Goal: Information Seeking & Learning: Learn about a topic

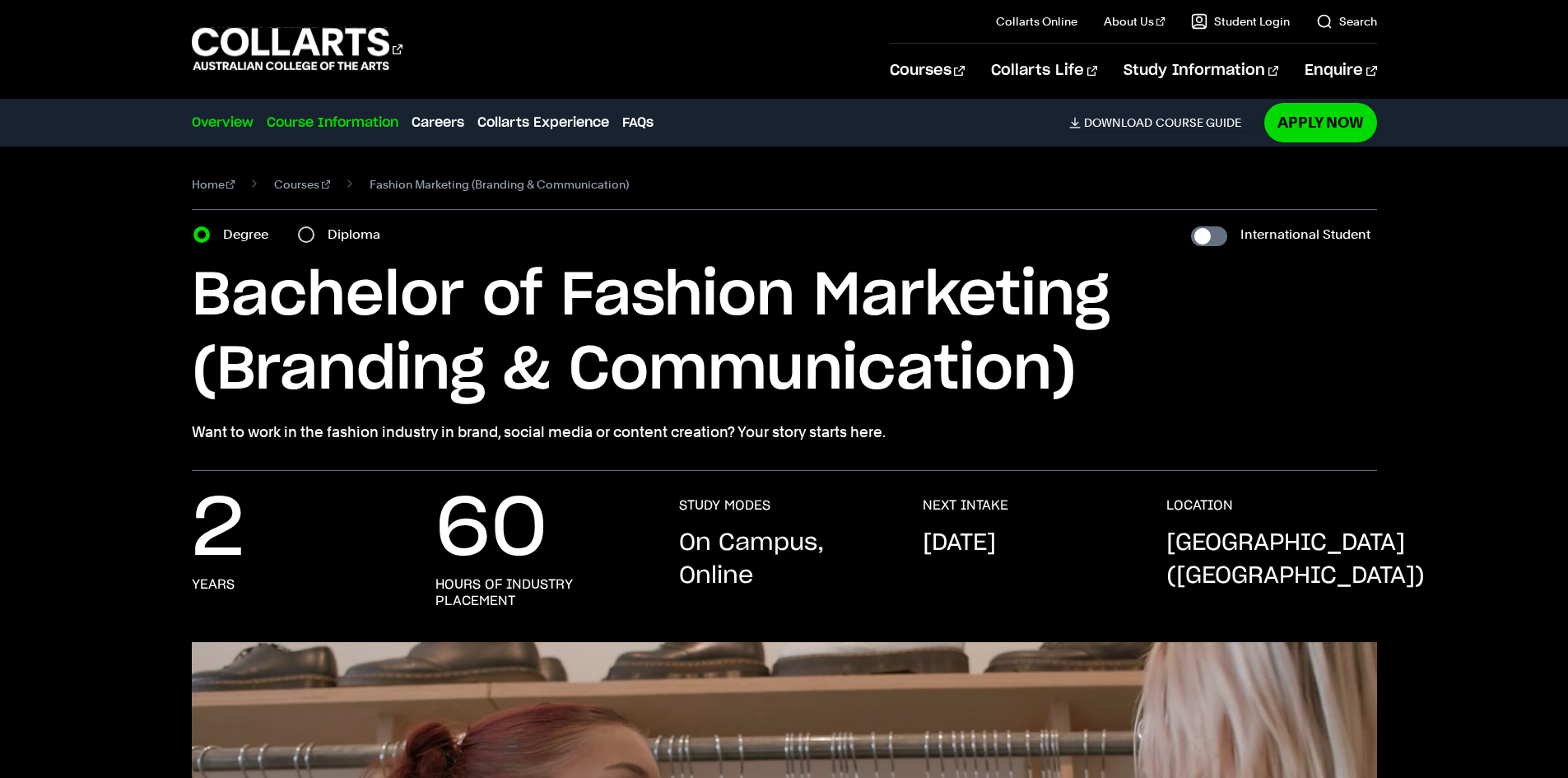
click at [361, 113] on link "Course Information" at bounding box center [332, 122] width 132 height 19
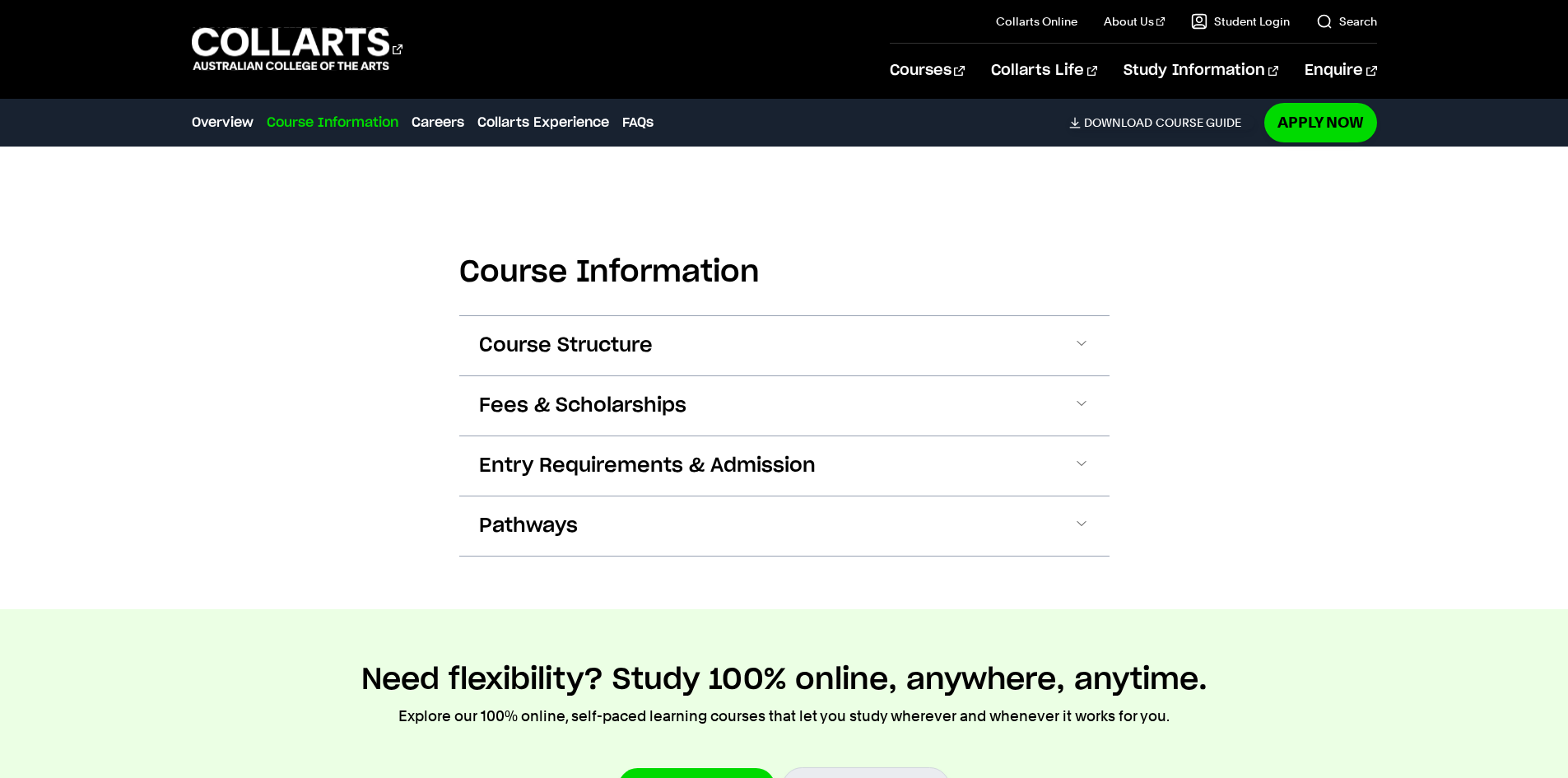
scroll to position [1710, 0]
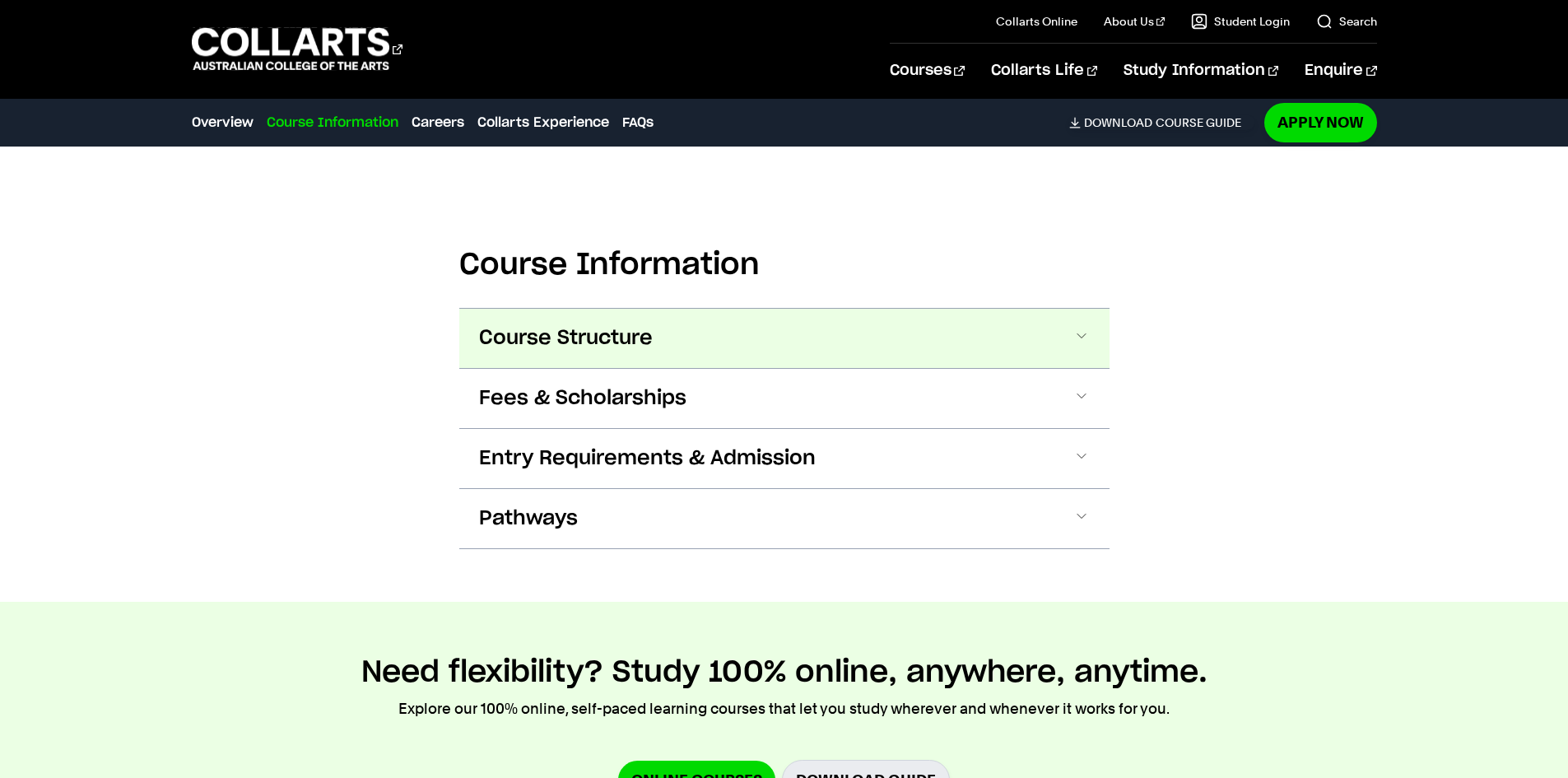
click at [537, 325] on span "Course Structure" at bounding box center [566, 338] width 174 height 27
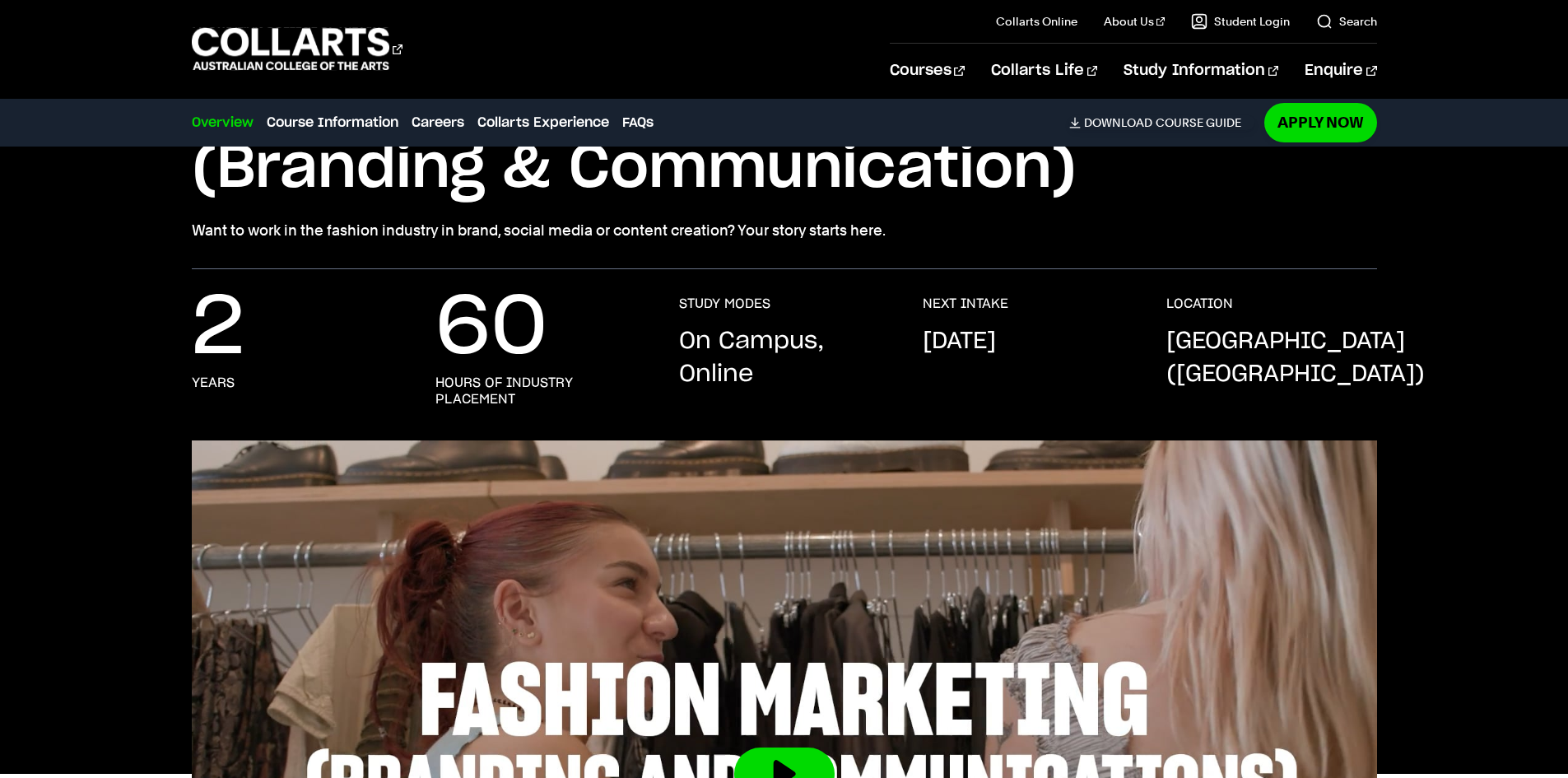
scroll to position [0, 0]
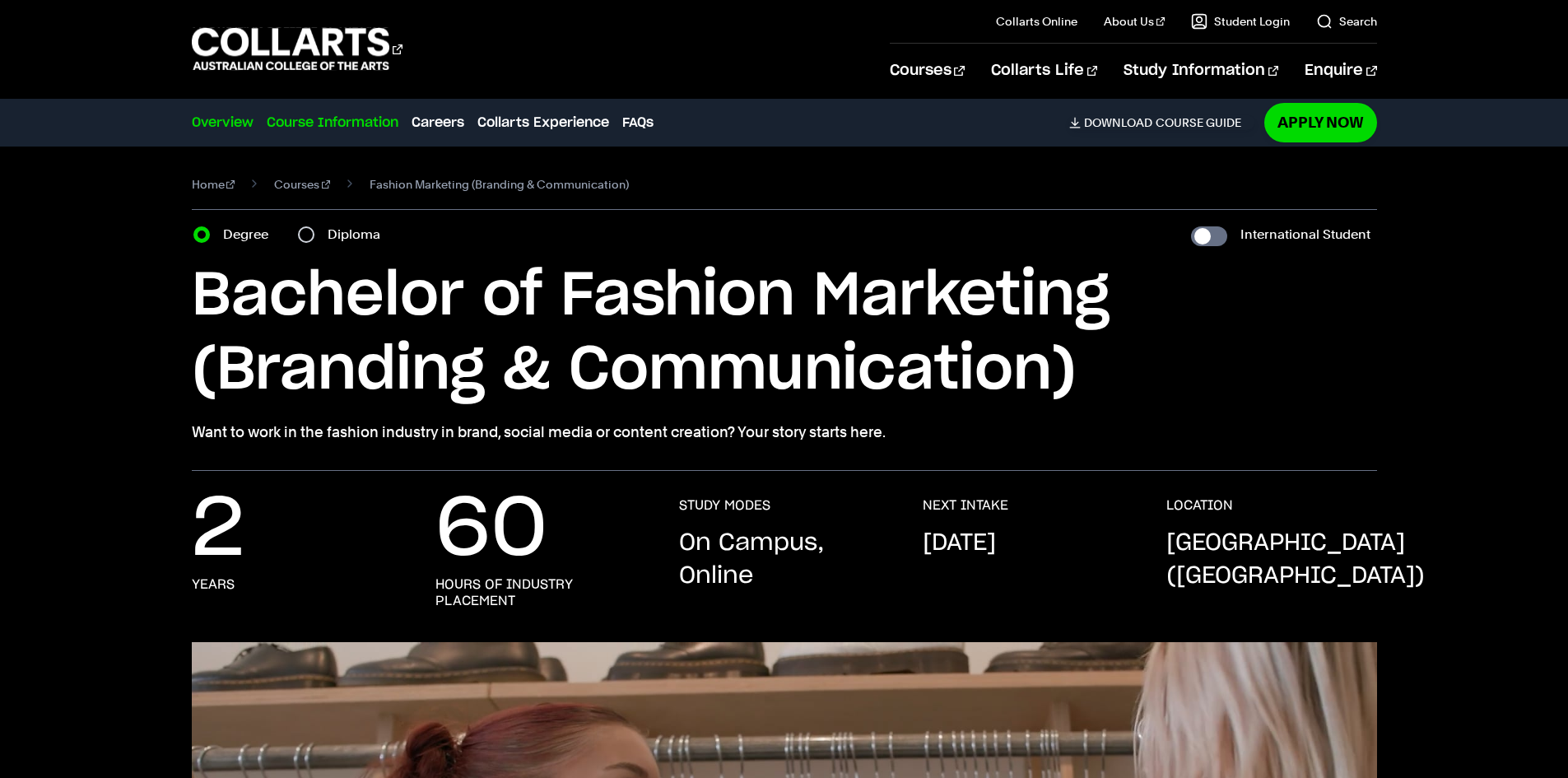
click at [357, 129] on link "Course Information" at bounding box center [332, 122] width 132 height 19
click at [274, 189] on link "Courses" at bounding box center [302, 184] width 56 height 23
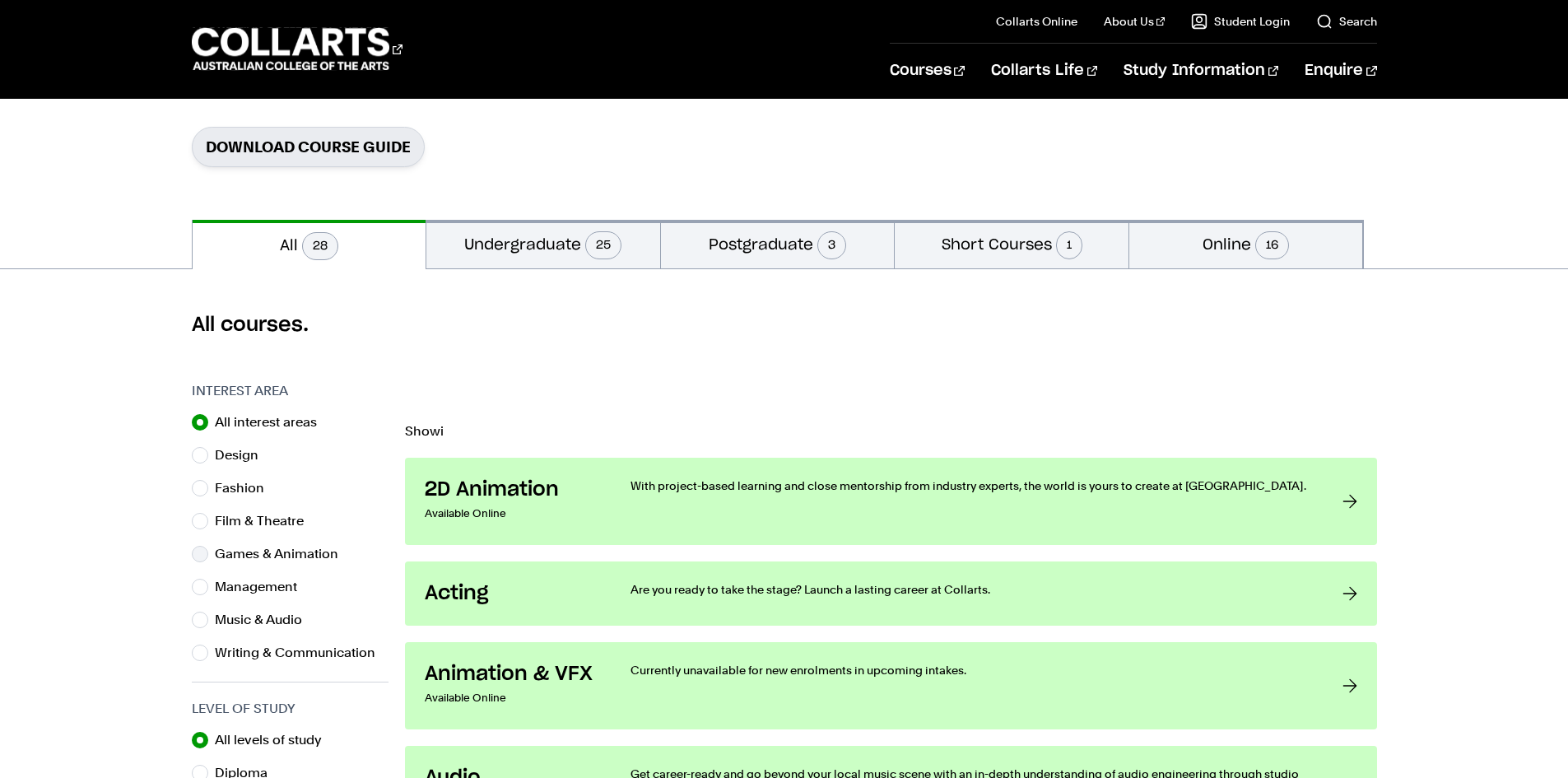
scroll to position [329, 0]
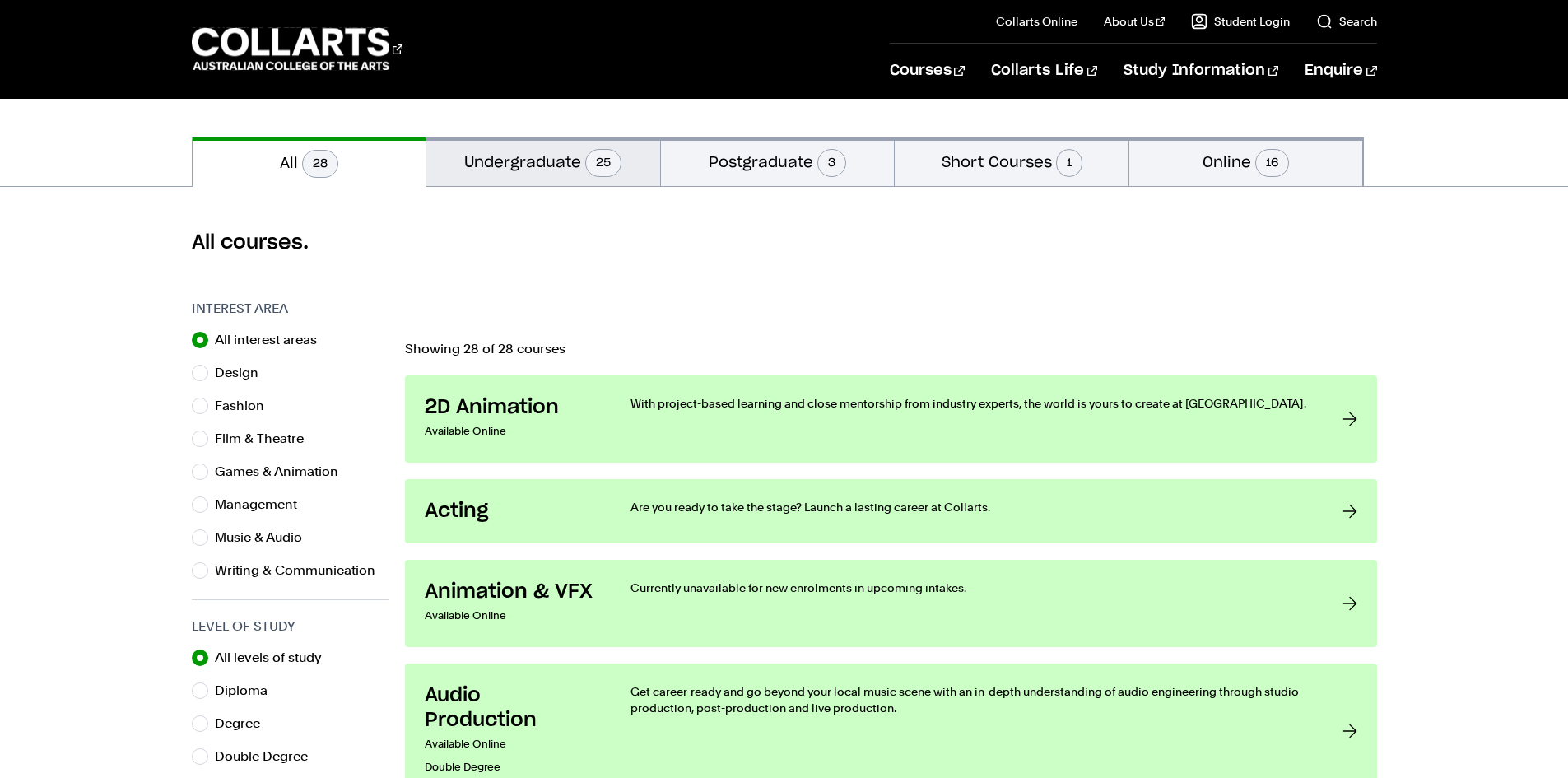
click at [529, 176] on button "Undergraduate 25" at bounding box center [544, 161] width 234 height 49
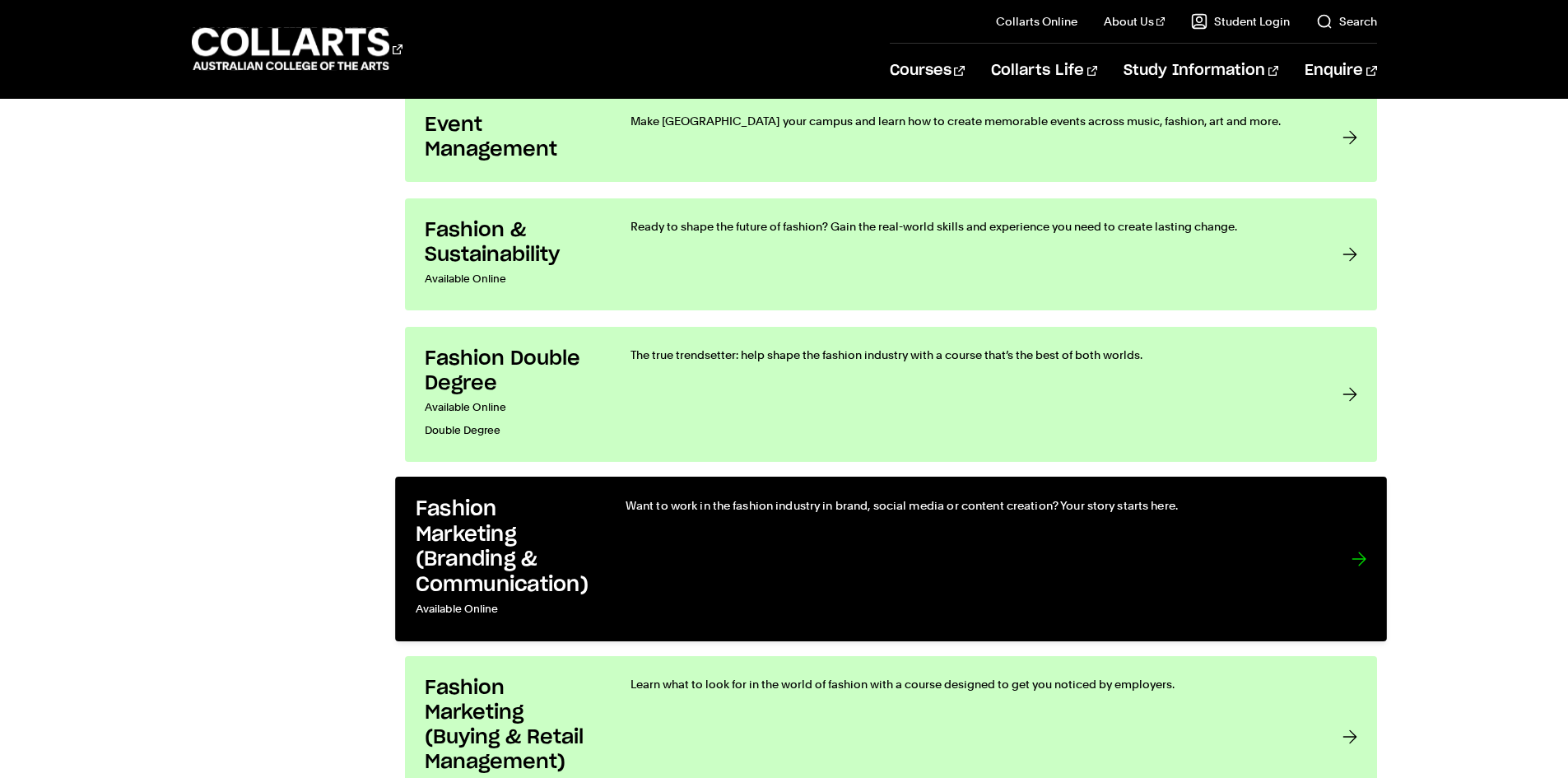
scroll to position [1728, 0]
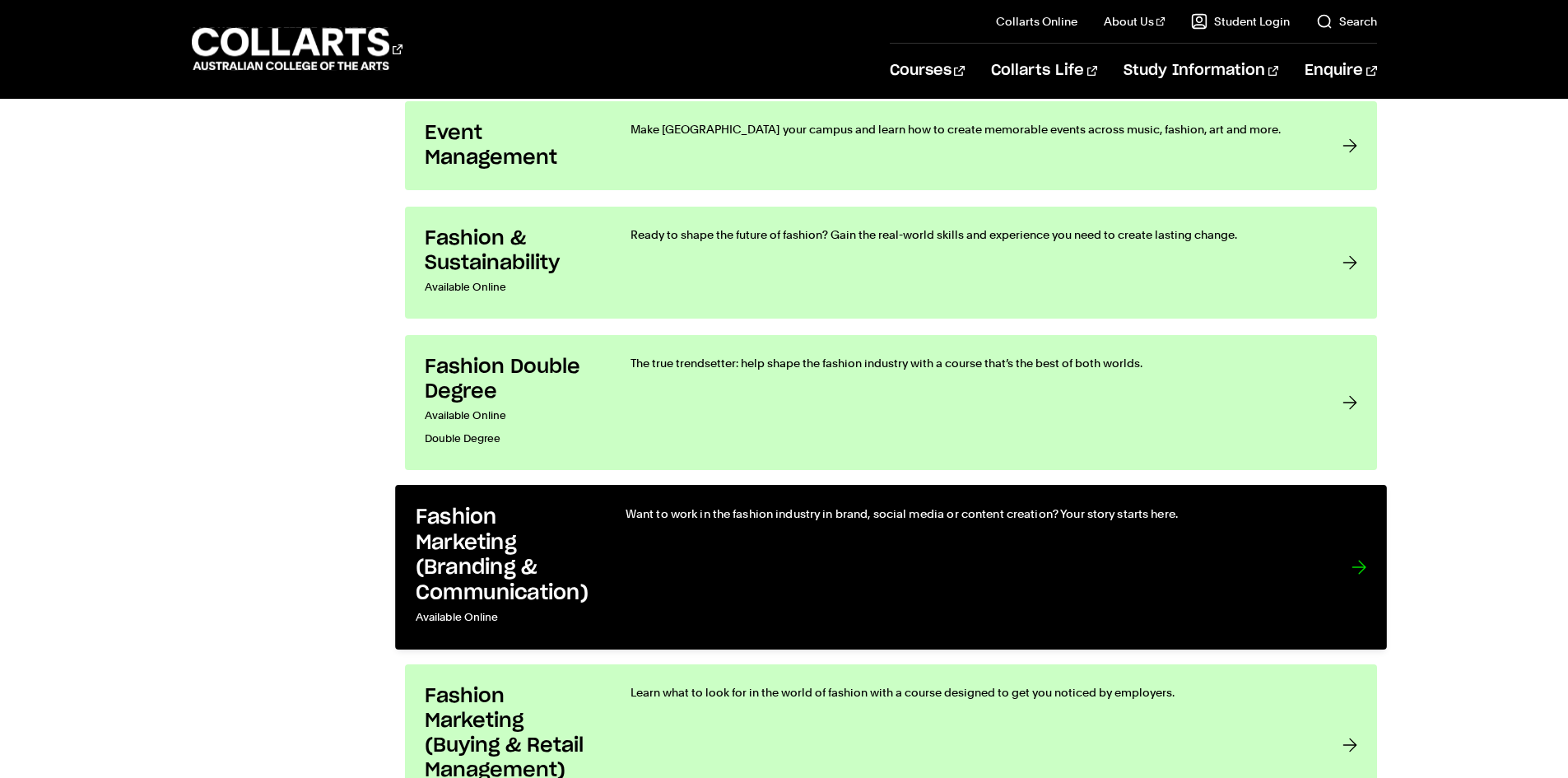
click at [523, 521] on h3 "Fashion Marketing (Branding & Communication)" at bounding box center [503, 555] width 177 height 100
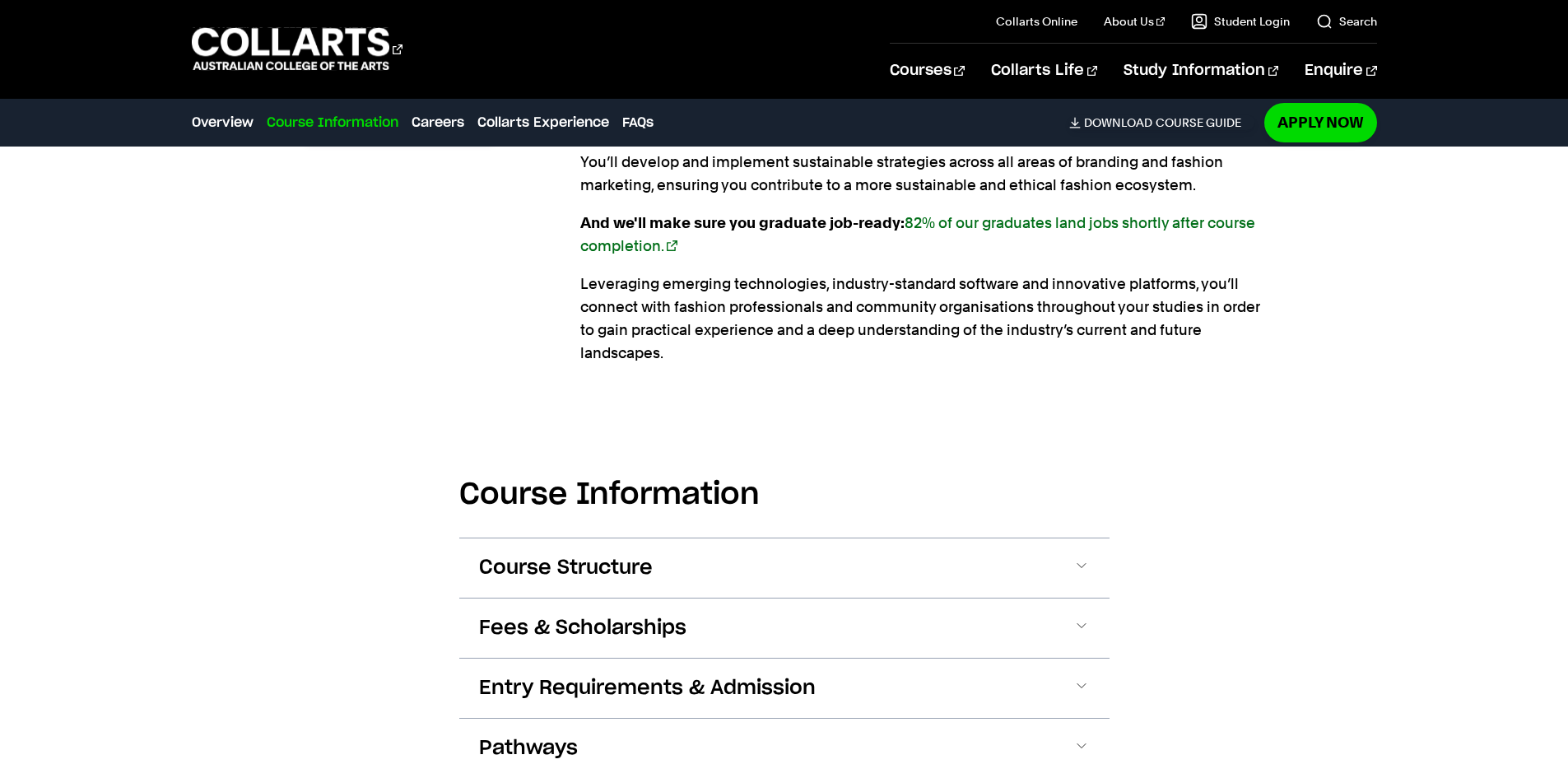
scroll to position [1482, 0]
click at [514, 554] on span "Course Structure" at bounding box center [566, 566] width 174 height 27
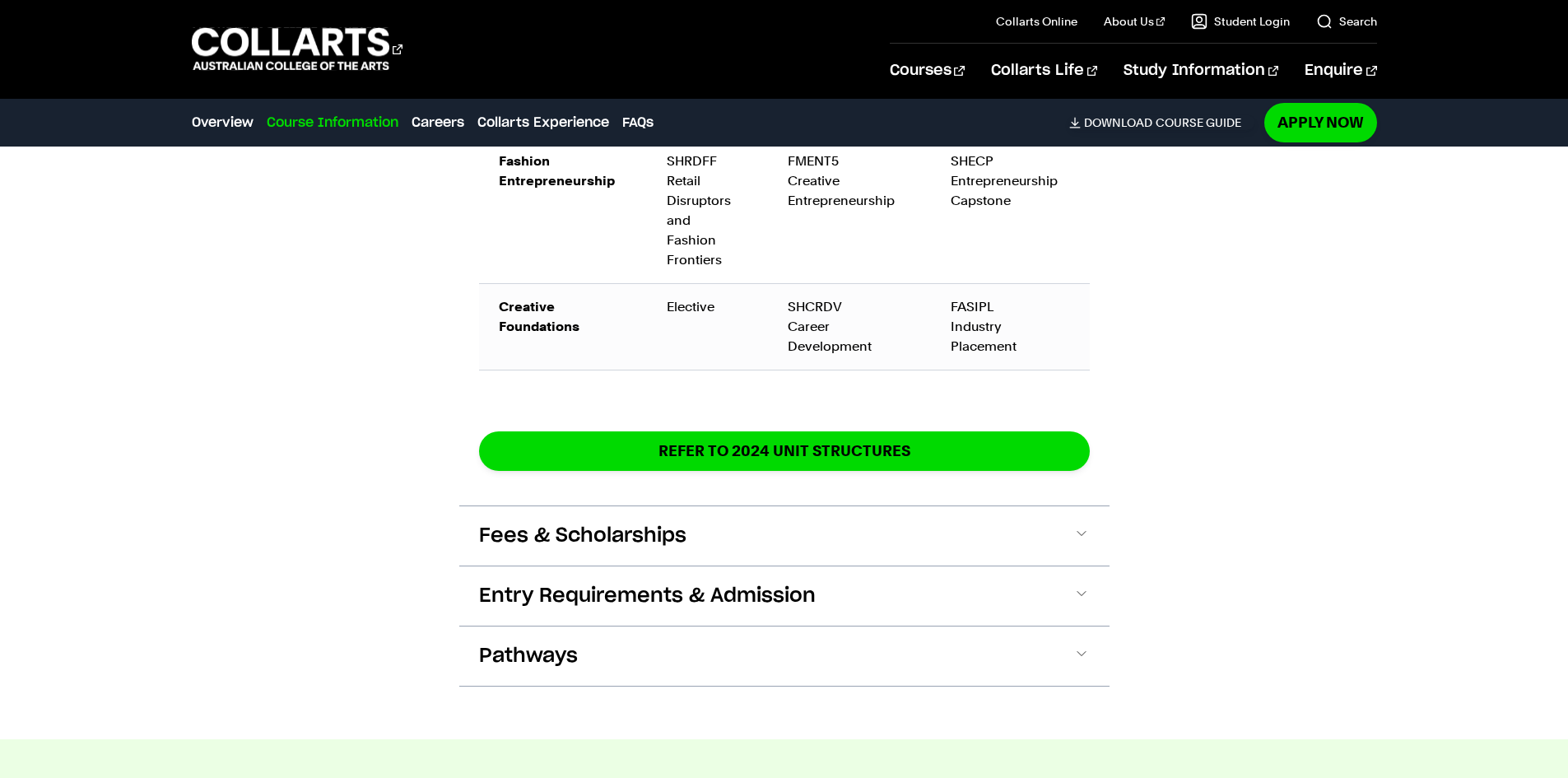
scroll to position [2917, 0]
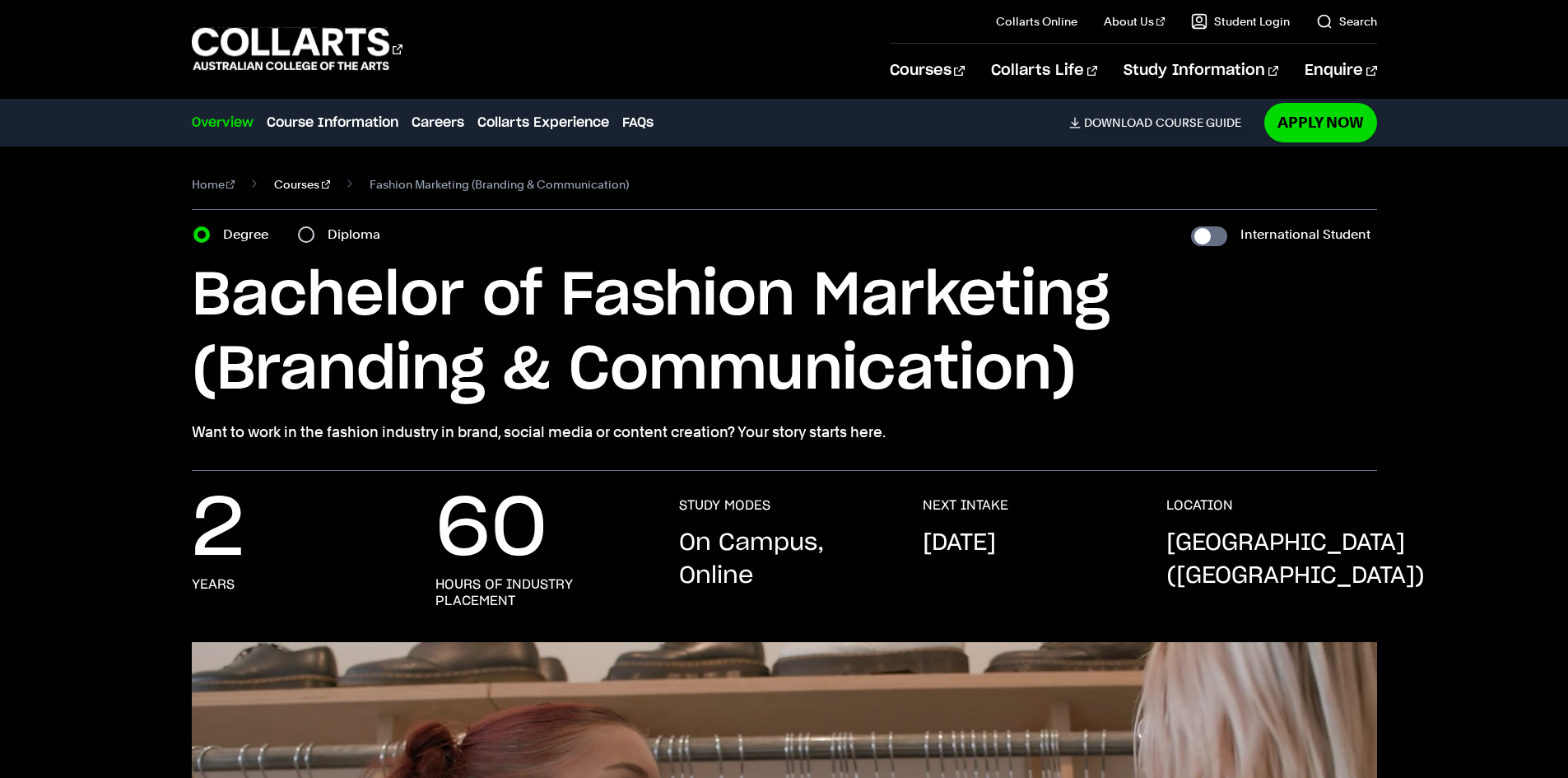
drag, startPoint x: 293, startPoint y: 200, endPoint x: 288, endPoint y: 192, distance: 9.4
click at [290, 197] on nav "Home Courses Fashion Marketing (Branding & Communication)" at bounding box center [784, 191] width 1185 height 37
click at [286, 190] on link "Courses" at bounding box center [302, 184] width 56 height 23
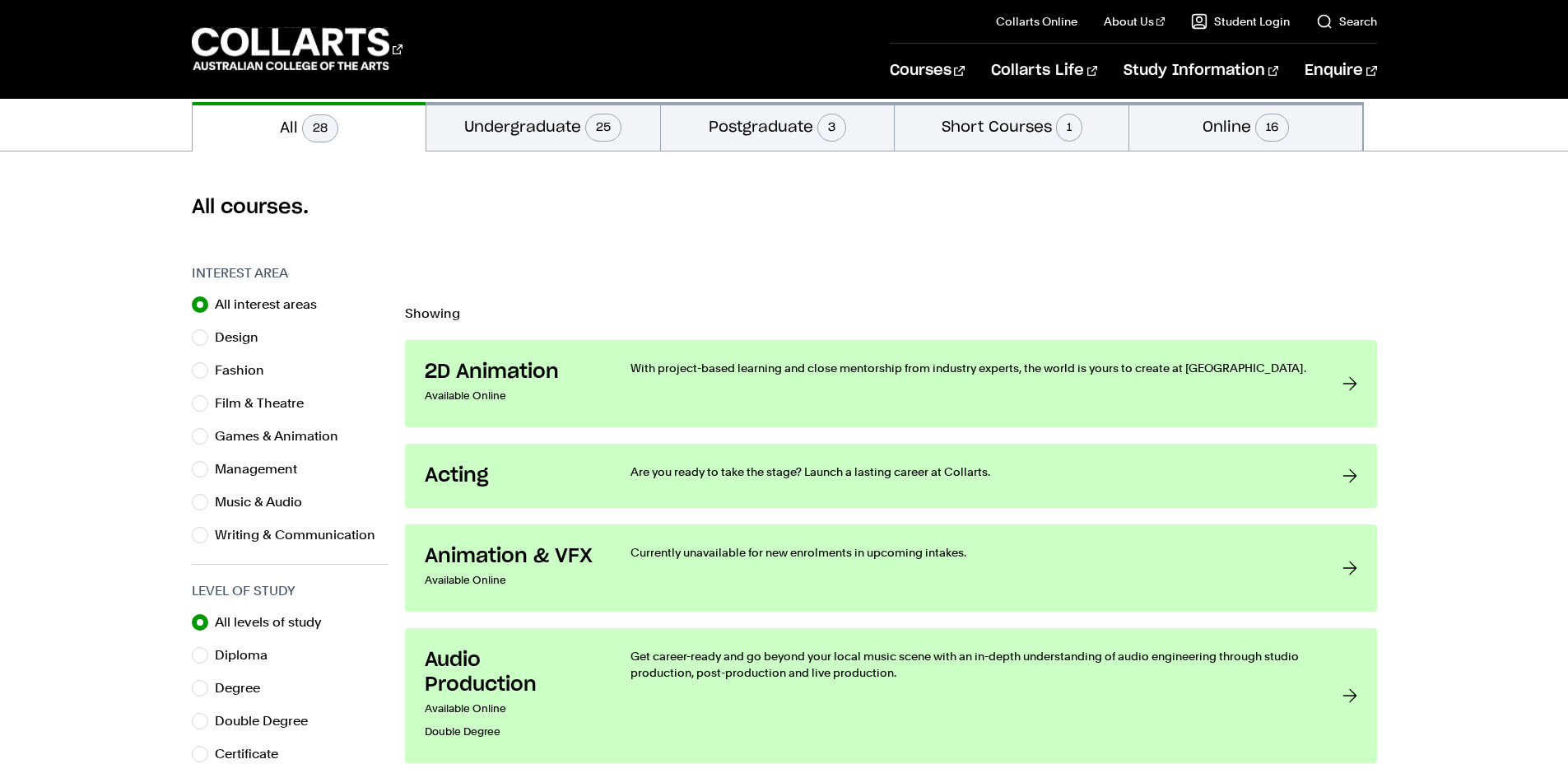
scroll to position [411, 0]
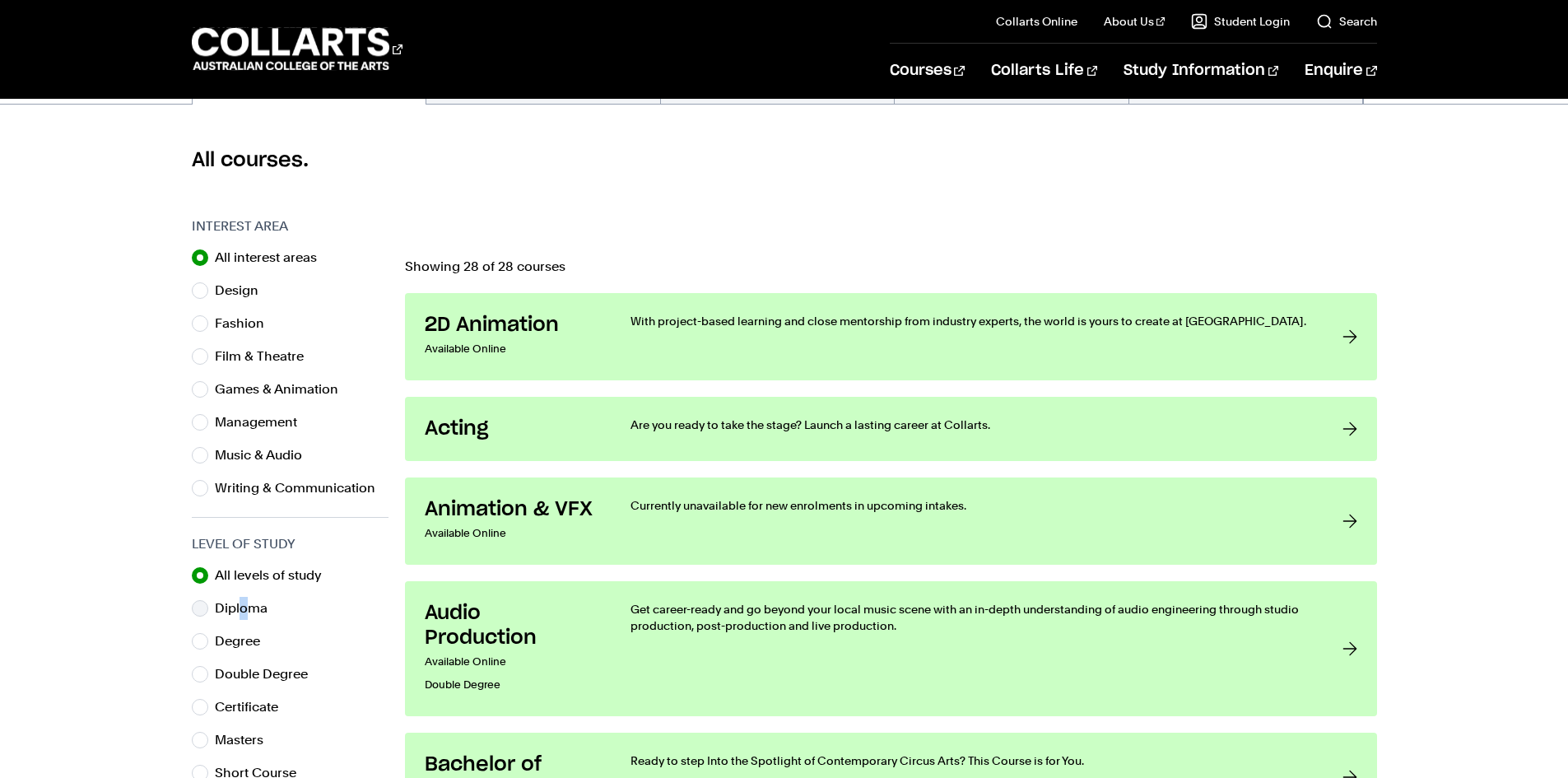
click at [245, 601] on label "Diploma" at bounding box center [248, 608] width 66 height 23
click at [198, 614] on input "Diploma" at bounding box center [200, 608] width 17 height 17
radio input "true"
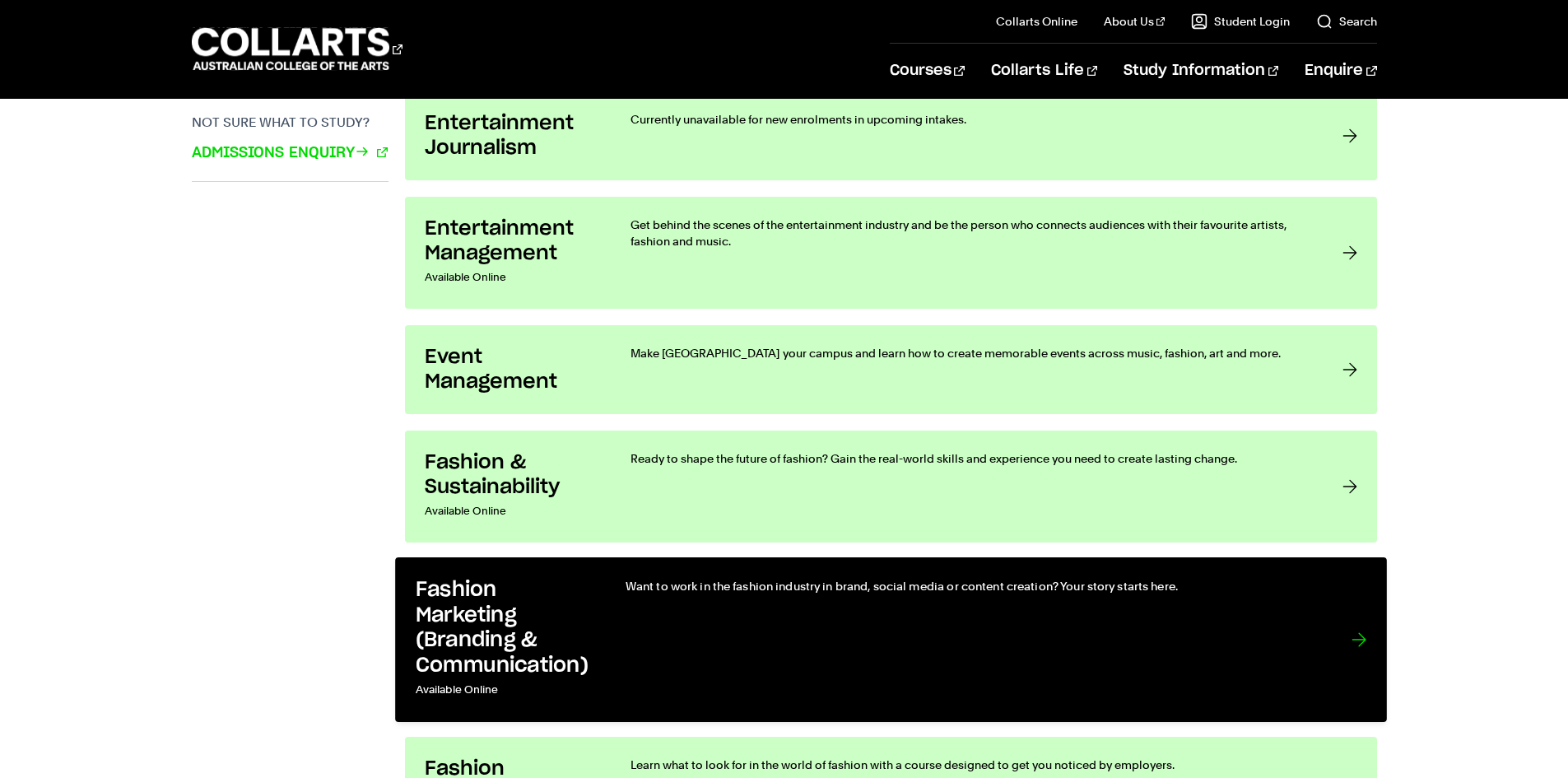
scroll to position [1317, 0]
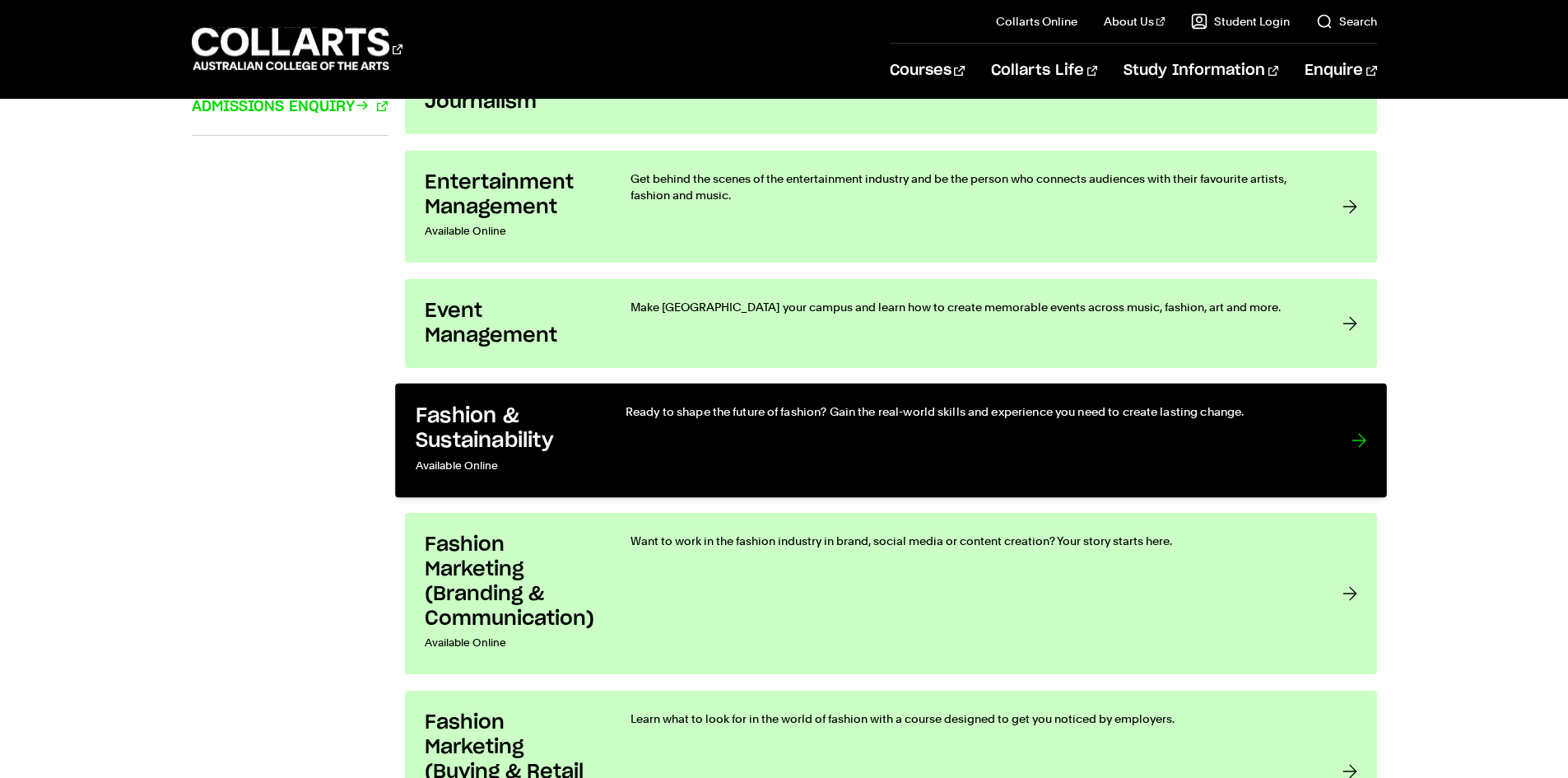
click at [492, 442] on h3 "Fashion & Sustainability" at bounding box center [503, 428] width 177 height 51
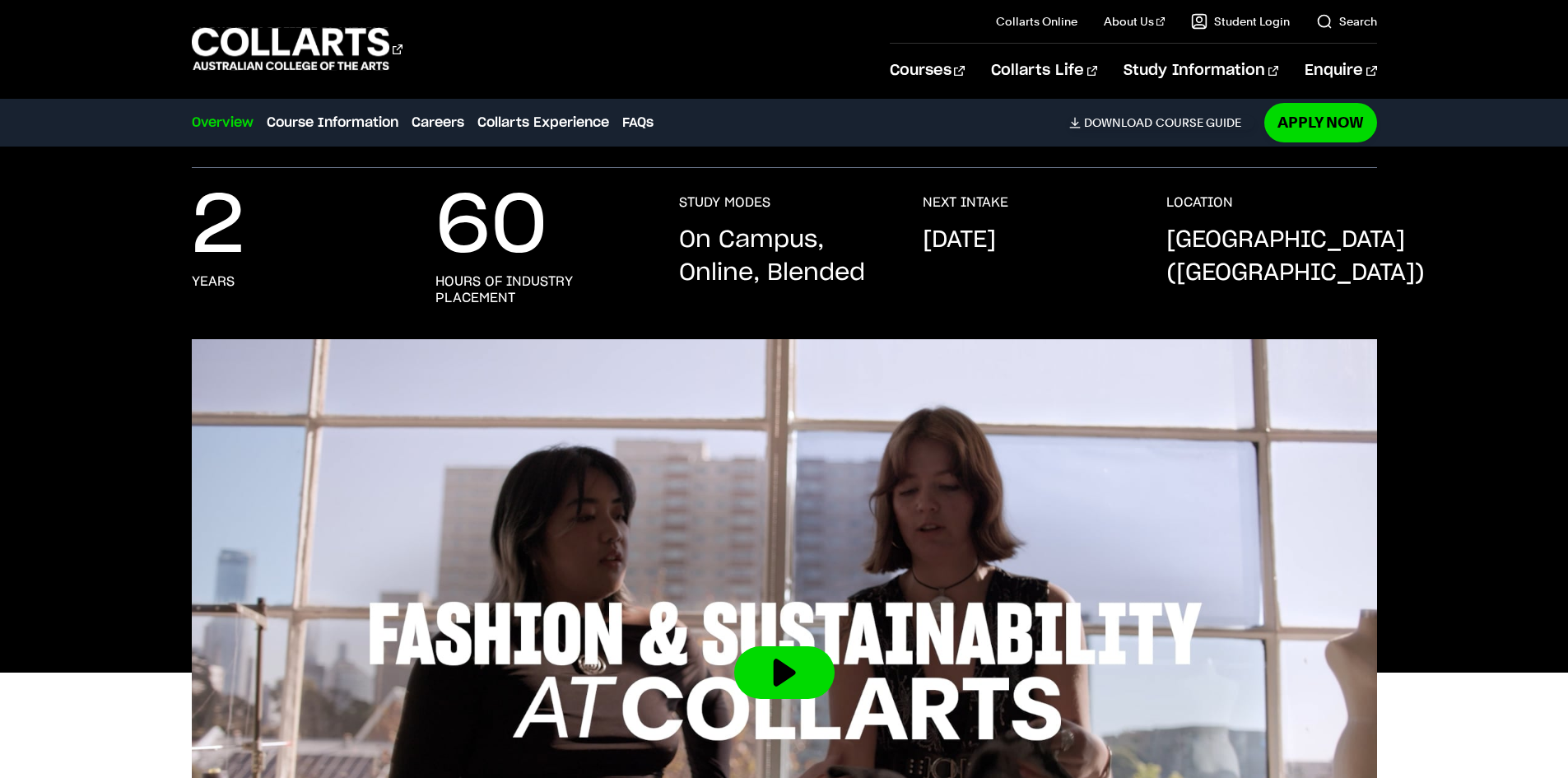
scroll to position [485, 0]
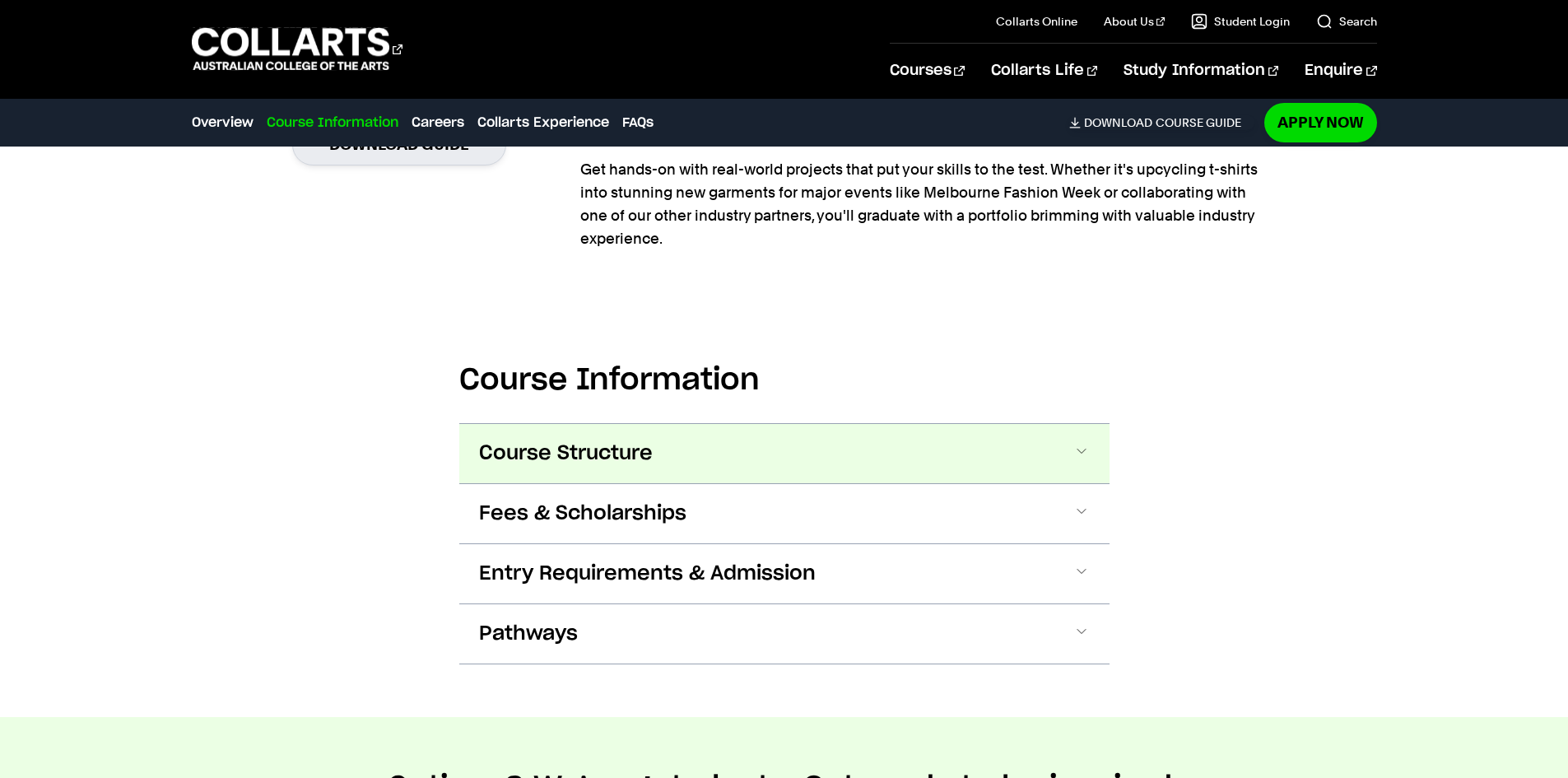
click at [573, 447] on span "Course Structure" at bounding box center [566, 453] width 174 height 27
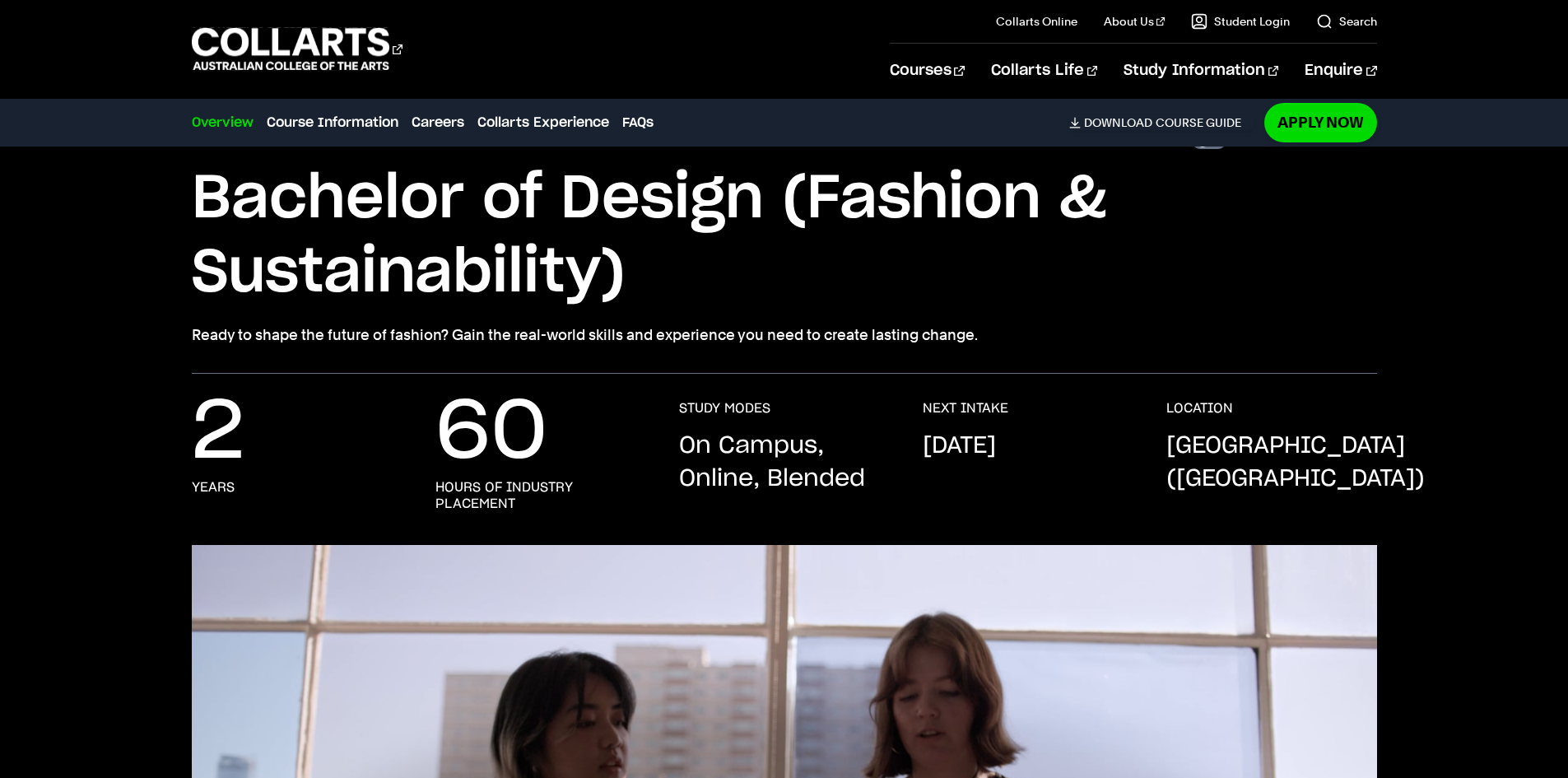
scroll to position [0, 0]
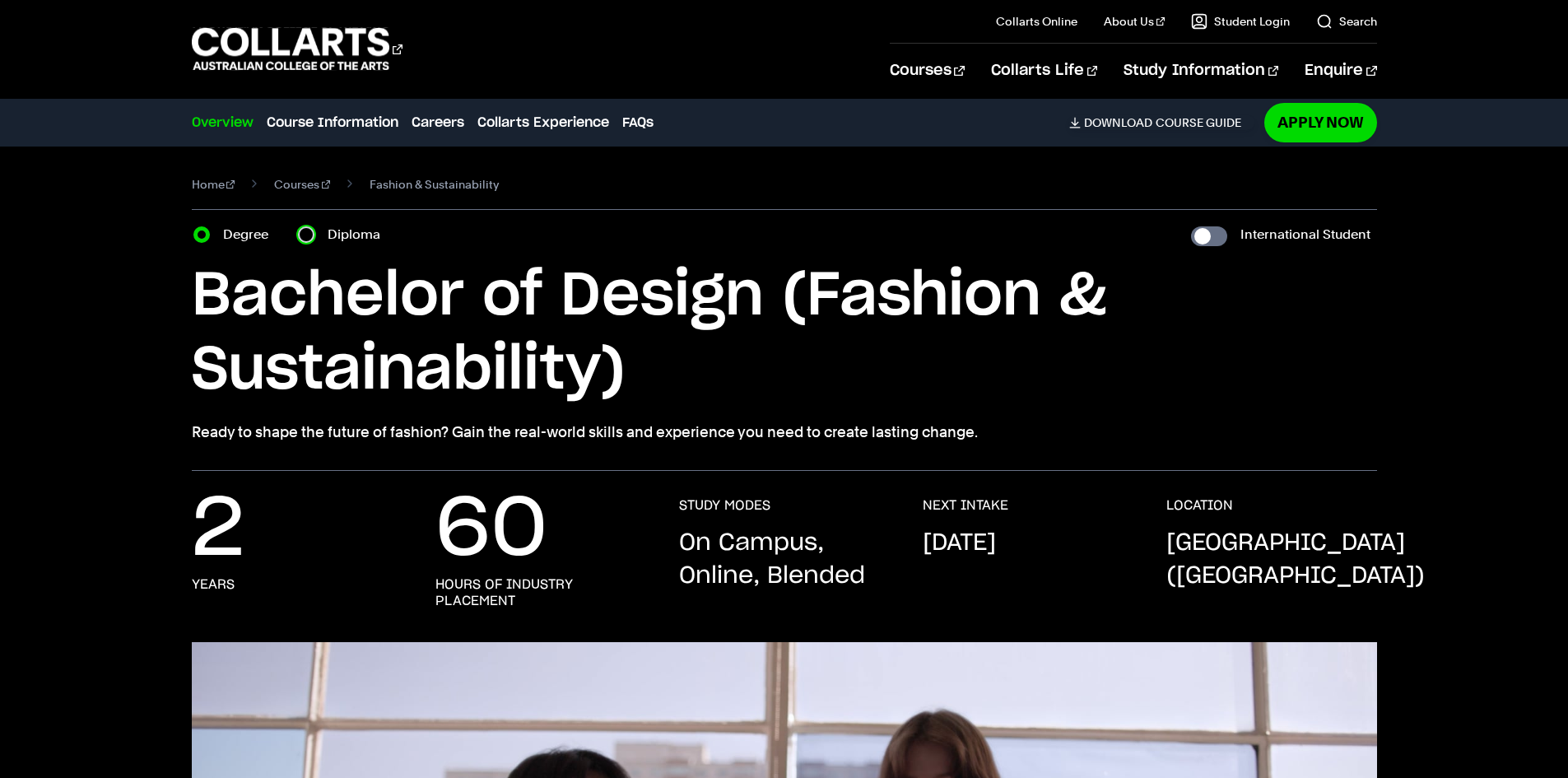
click at [307, 237] on input "Diploma" at bounding box center [306, 235] width 17 height 17
radio input "true"
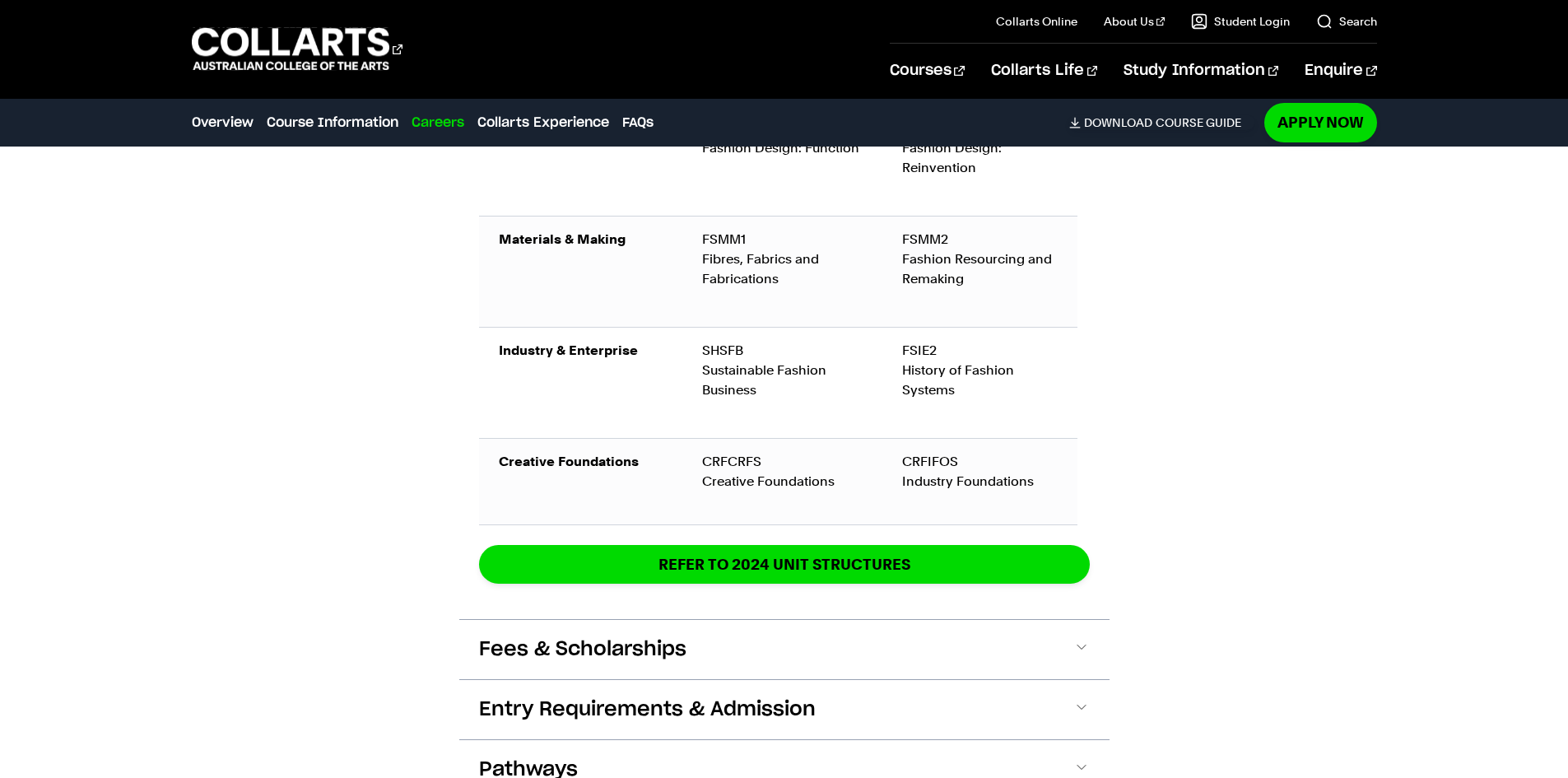
scroll to position [2140, 0]
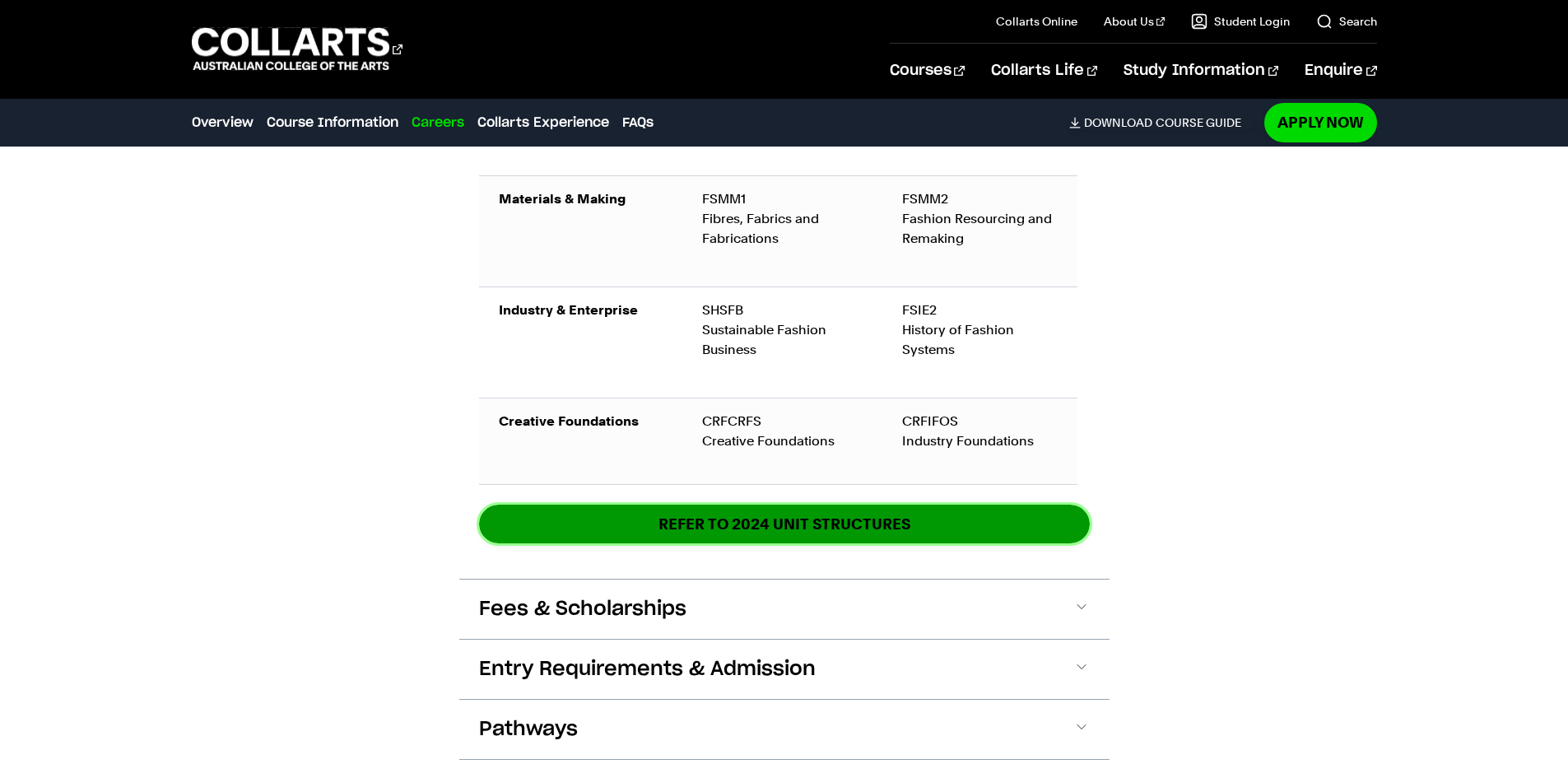
click at [575, 542] on link "REFER TO 2024 unit structures" at bounding box center [784, 524] width 611 height 39
